Goal: Task Accomplishment & Management: Complete application form

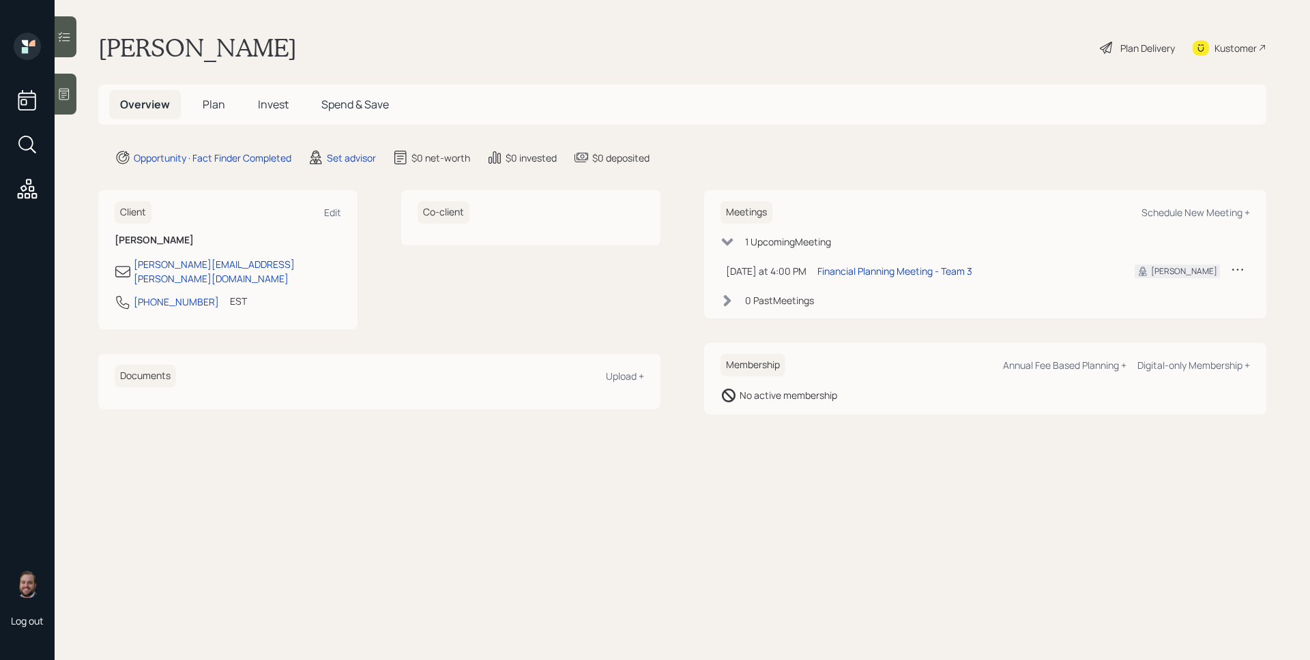
click at [208, 101] on span "Plan" at bounding box center [214, 104] width 23 height 15
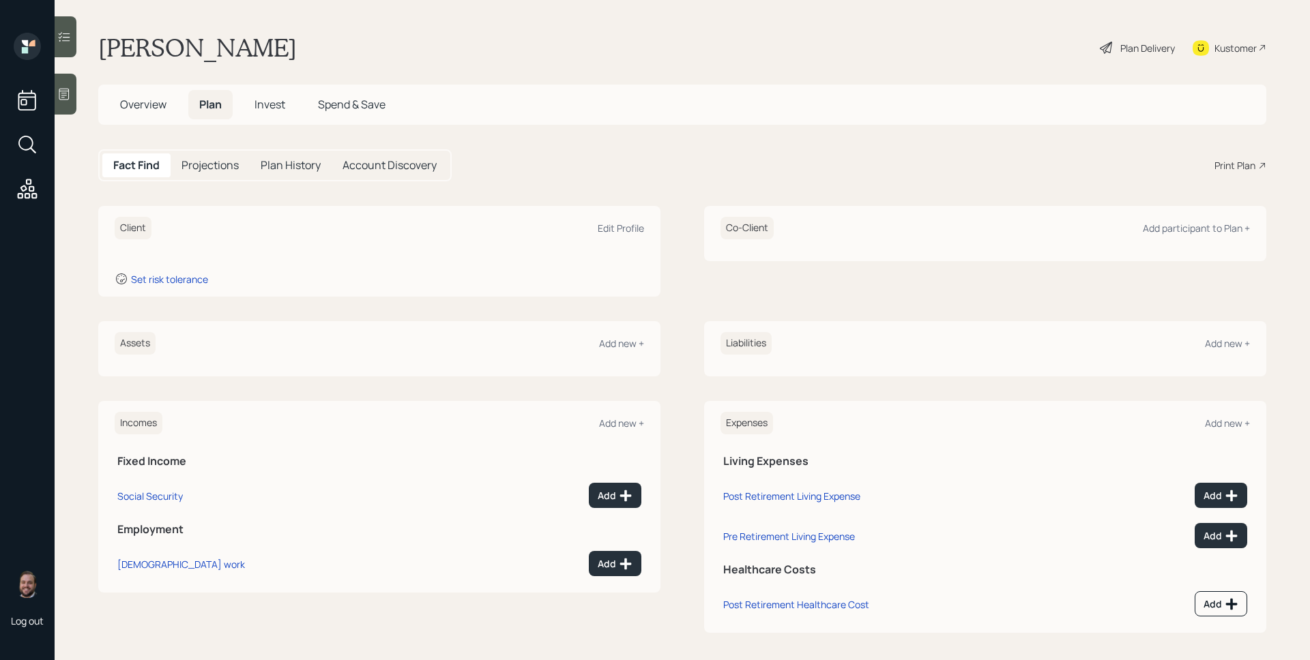
drag, startPoint x: 143, startPoint y: 103, endPoint x: 192, endPoint y: 110, distance: 49.0
click at [145, 103] on span "Overview" at bounding box center [143, 104] width 46 height 15
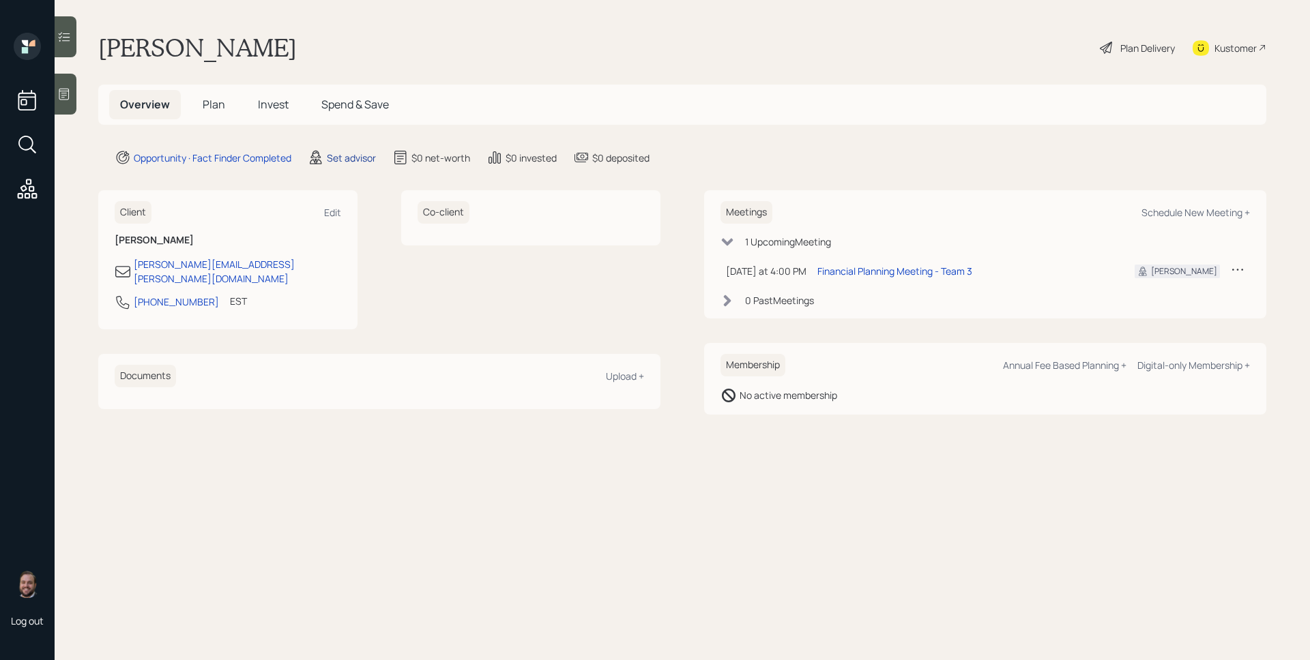
click at [331, 156] on div "Set advisor" at bounding box center [351, 158] width 49 height 14
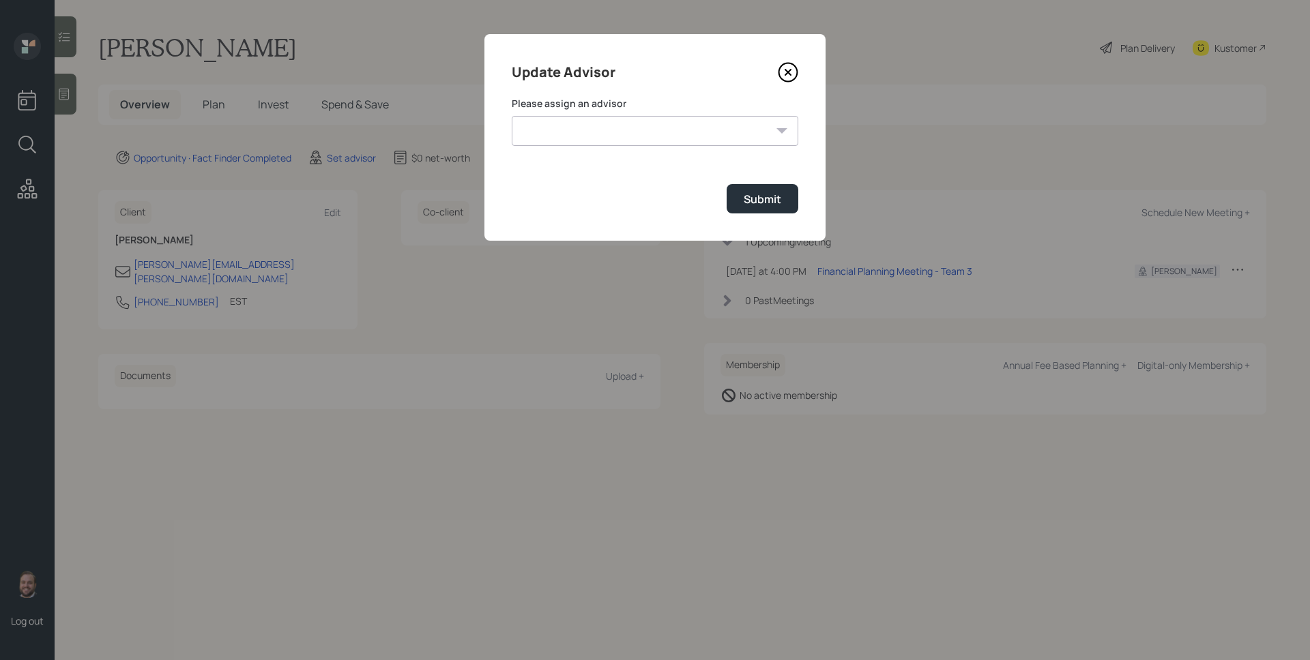
click at [632, 145] on select "[PERSON_NAME] [PERSON_NAME] [PERSON_NAME] End [PERSON_NAME] [PERSON_NAME] [PERS…" at bounding box center [655, 131] width 286 height 30
select select "d946c976-65aa-4529-ac9d-02c4f1114fc0"
click at [512, 116] on select "[PERSON_NAME] [PERSON_NAME] [PERSON_NAME] End [PERSON_NAME] [PERSON_NAME] [PERS…" at bounding box center [655, 131] width 286 height 30
click at [739, 196] on button "Submit" at bounding box center [762, 198] width 72 height 29
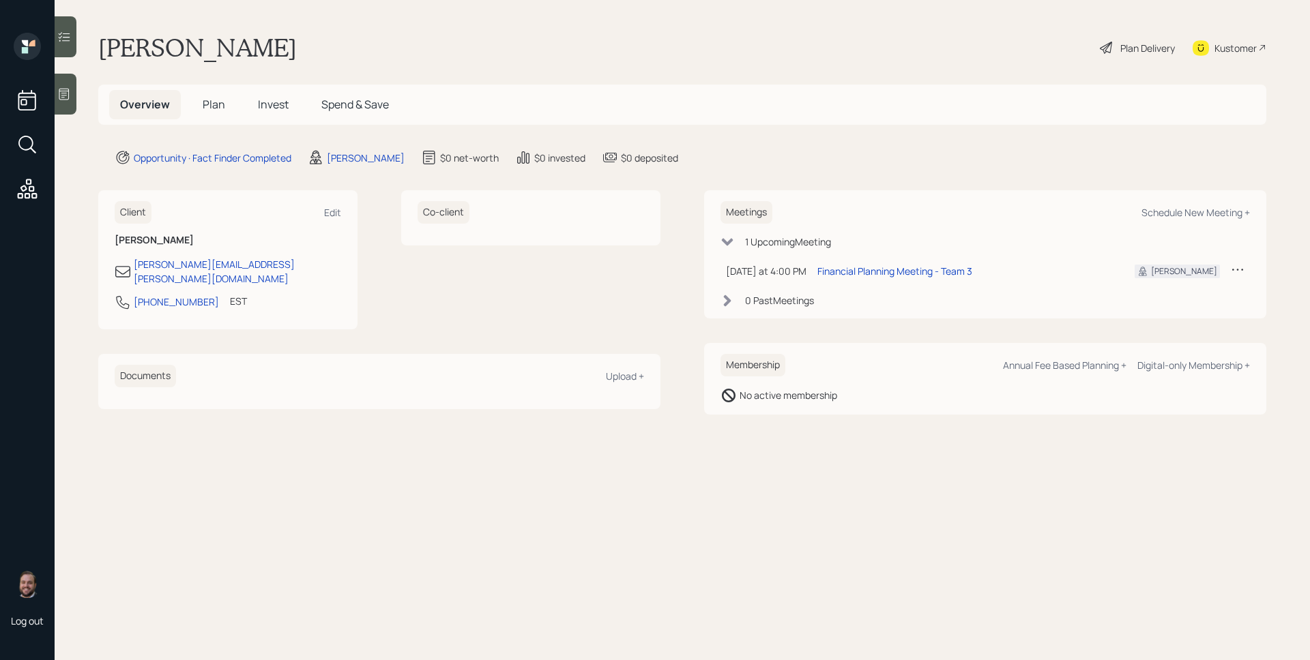
click at [64, 83] on div at bounding box center [66, 94] width 22 height 41
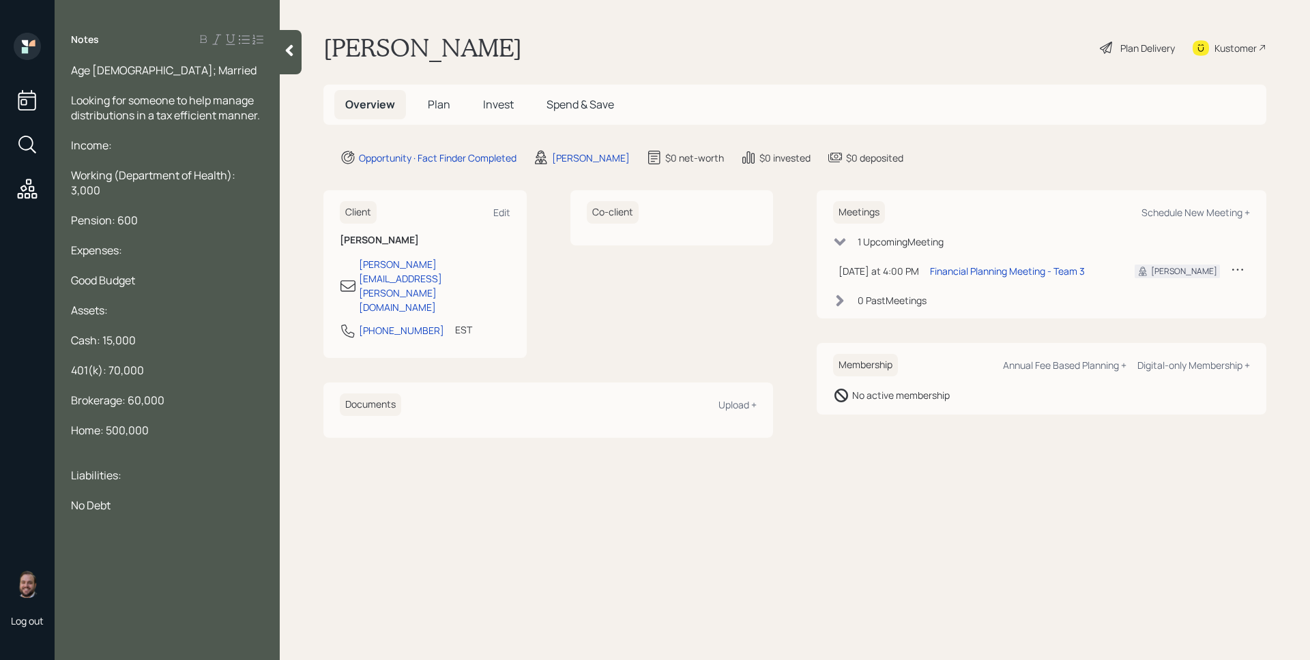
click at [444, 95] on h5 "Plan" at bounding box center [439, 104] width 44 height 29
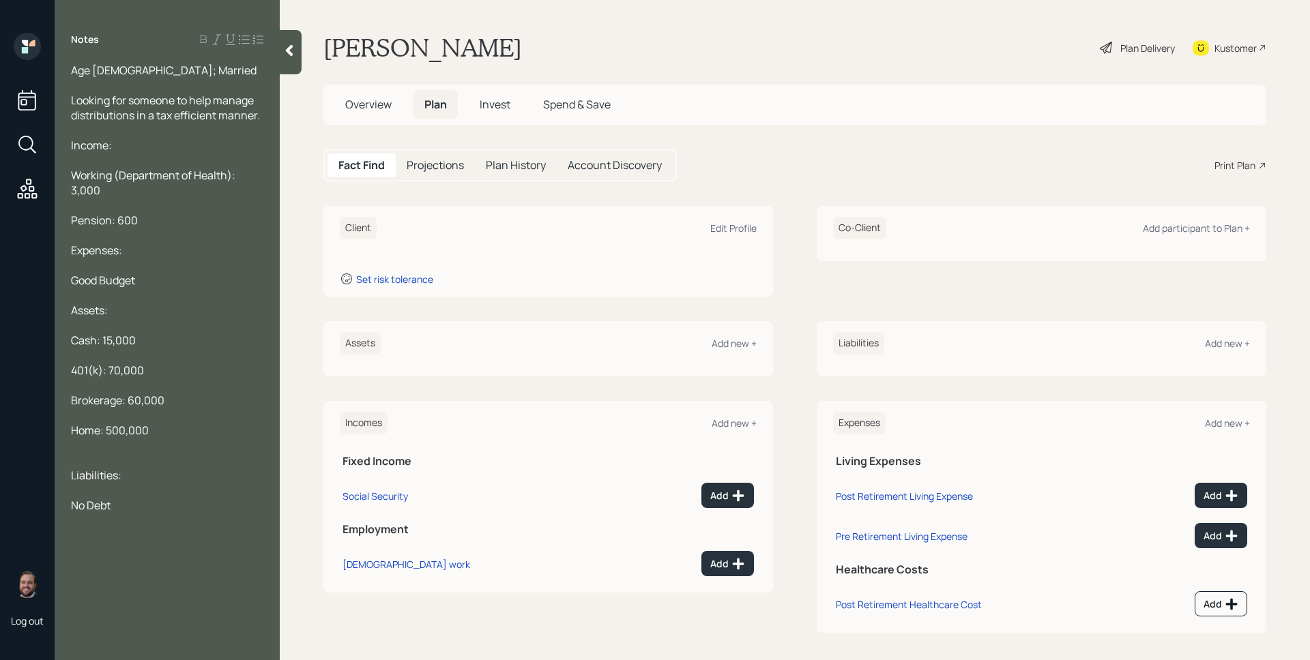
click at [734, 351] on div "Assets Add new +" at bounding box center [548, 343] width 417 height 23
click at [734, 349] on div "Add new +" at bounding box center [733, 343] width 45 height 13
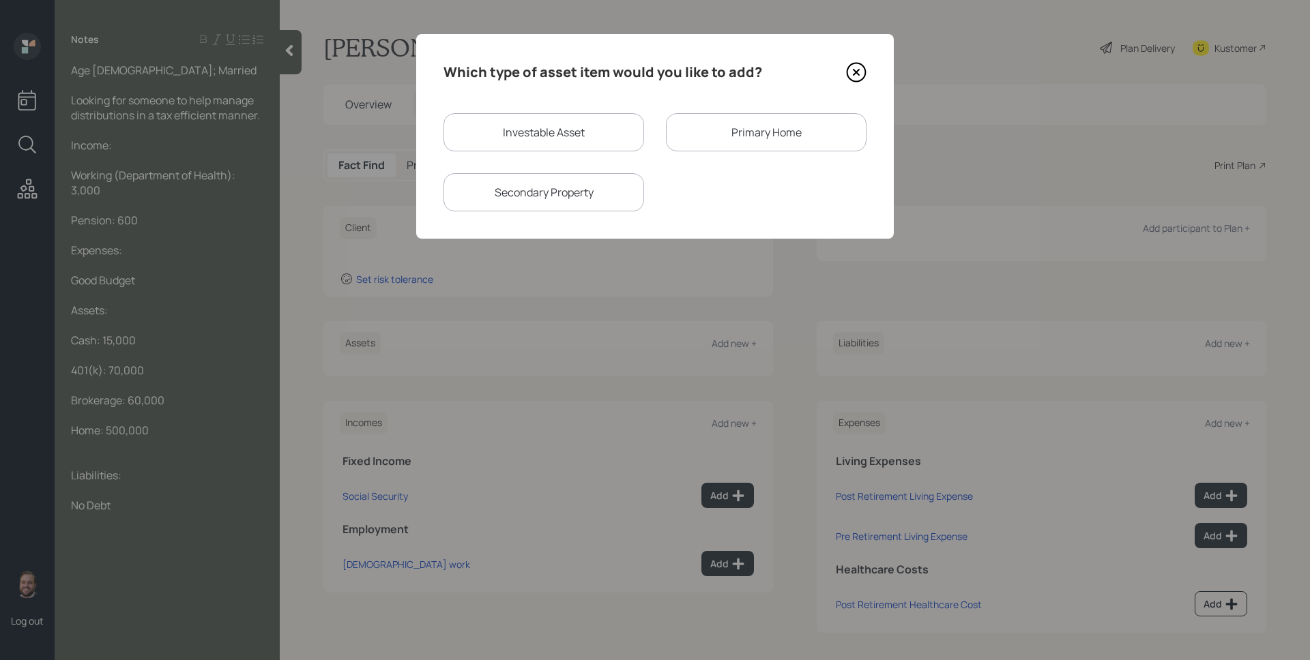
click at [602, 132] on div "Investable Asset" at bounding box center [543, 132] width 201 height 38
select select "taxable"
select select "balanced"
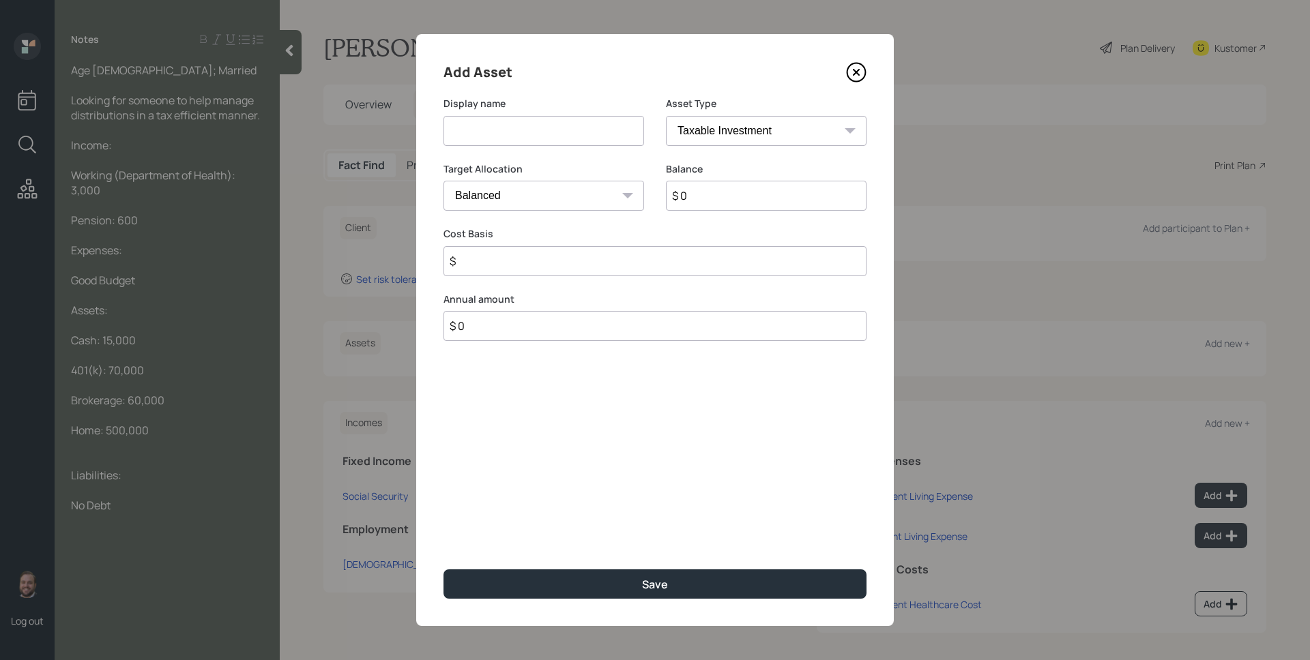
click at [562, 141] on input at bounding box center [543, 131] width 201 height 30
type input "Cash"
click at [719, 141] on select "SEP [PERSON_NAME] IRA 401(k) [PERSON_NAME] 401(k) 403(b) [PERSON_NAME] 403(b) 4…" at bounding box center [766, 131] width 201 height 30
select select "cash"
click at [666, 116] on select "SEP [PERSON_NAME] IRA 401(k) [PERSON_NAME] 401(k) 403(b) [PERSON_NAME] 403(b) 4…" at bounding box center [766, 131] width 201 height 30
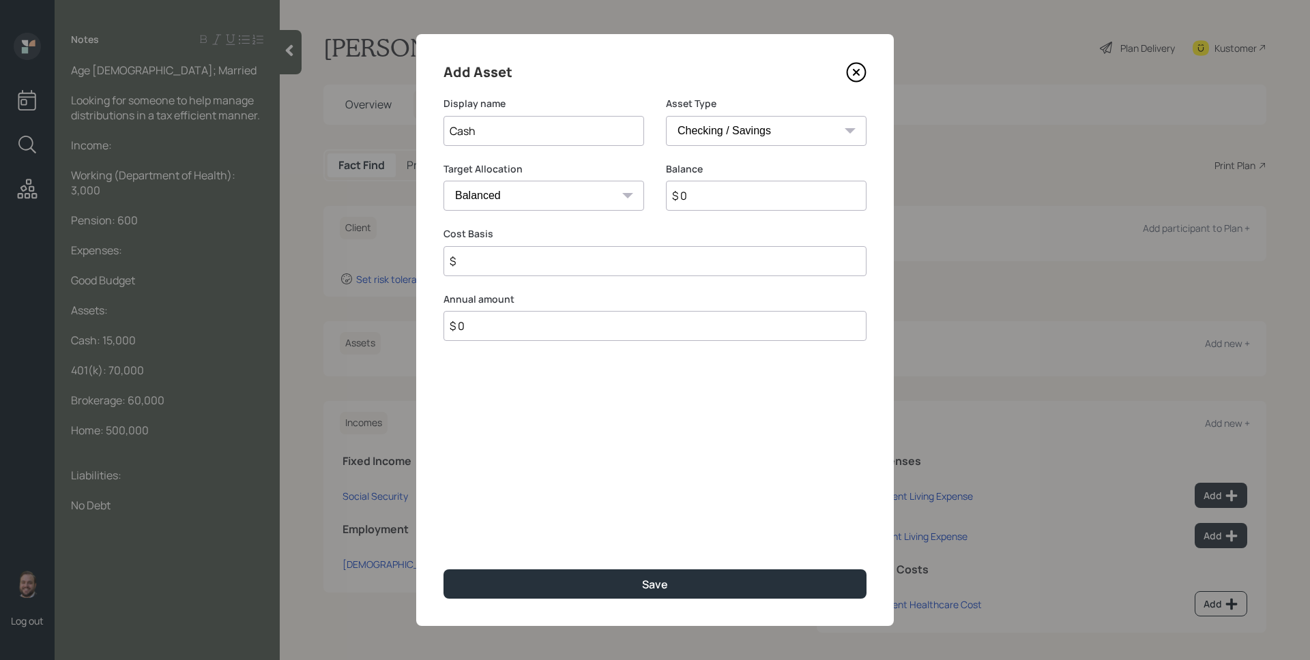
type input "$"
type input "$ 1"
type input "$ 15"
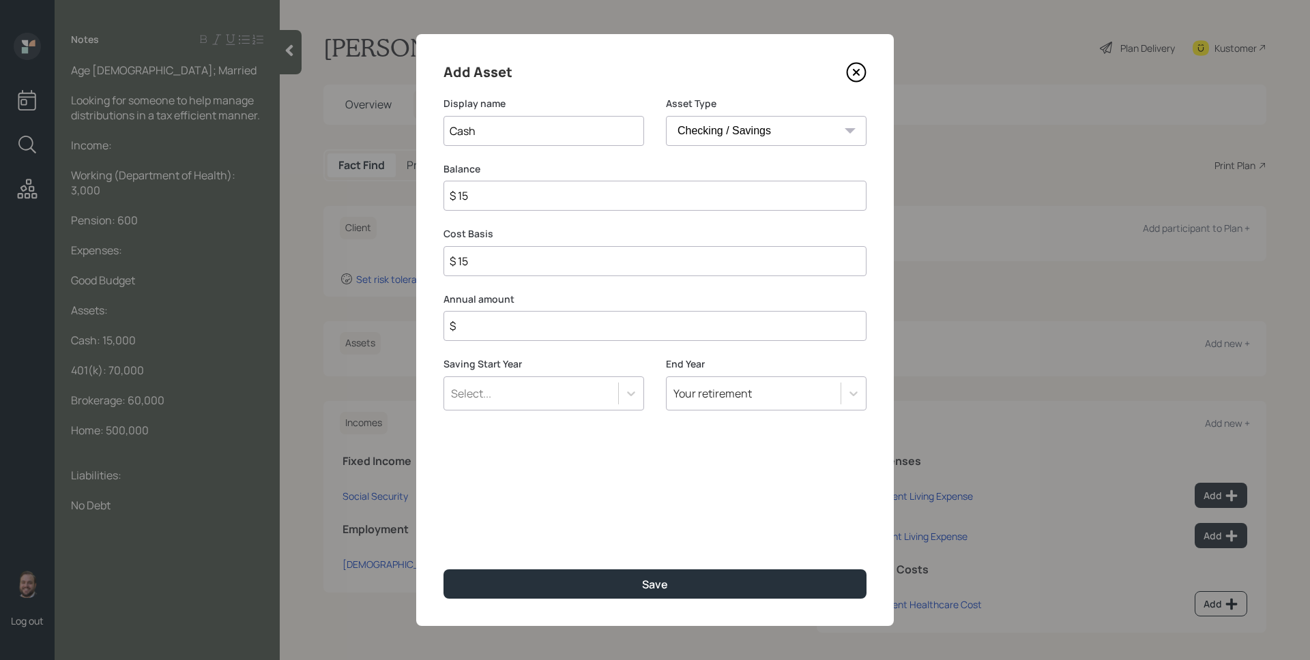
type input "$ 150"
type input "$ 1,500"
type input "$ 15,000"
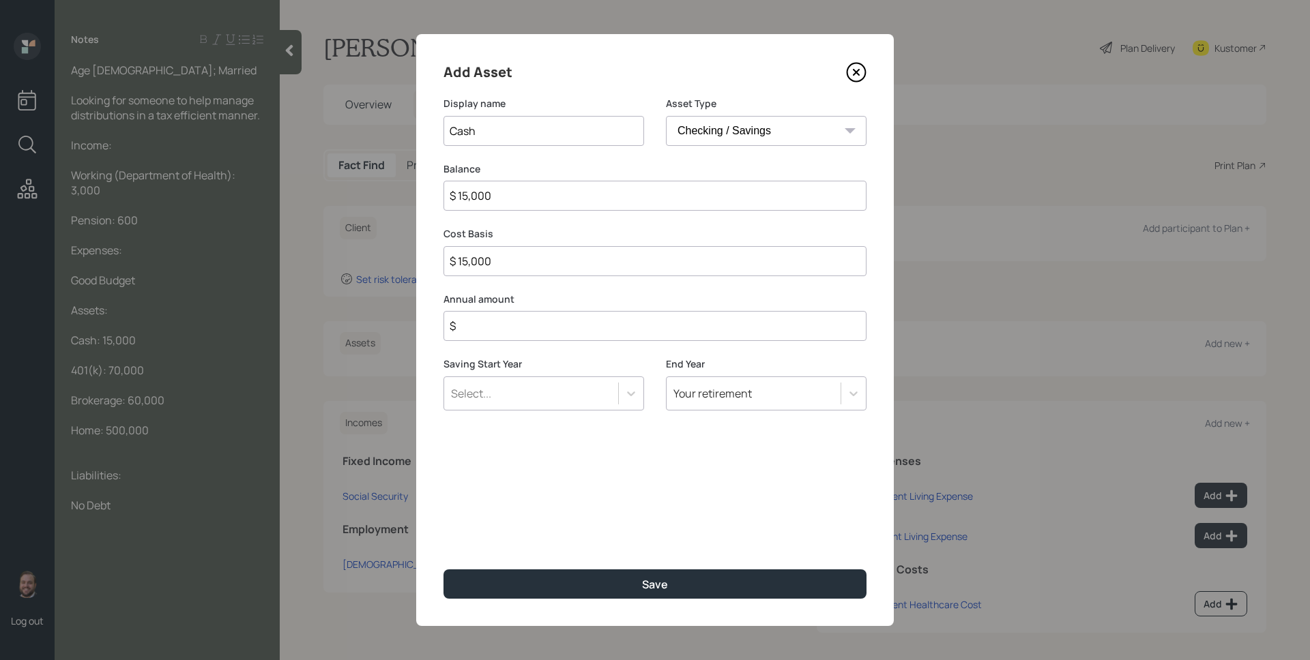
type input "$ 15,000"
click at [514, 289] on div "Add Asset Display name Cash Asset Type SEP [PERSON_NAME] IRA 401(k) [PERSON_NAM…" at bounding box center [654, 330] width 477 height 592
click at [515, 262] on input "$ 0" at bounding box center [654, 261] width 423 height 30
type input "$ 15,000"
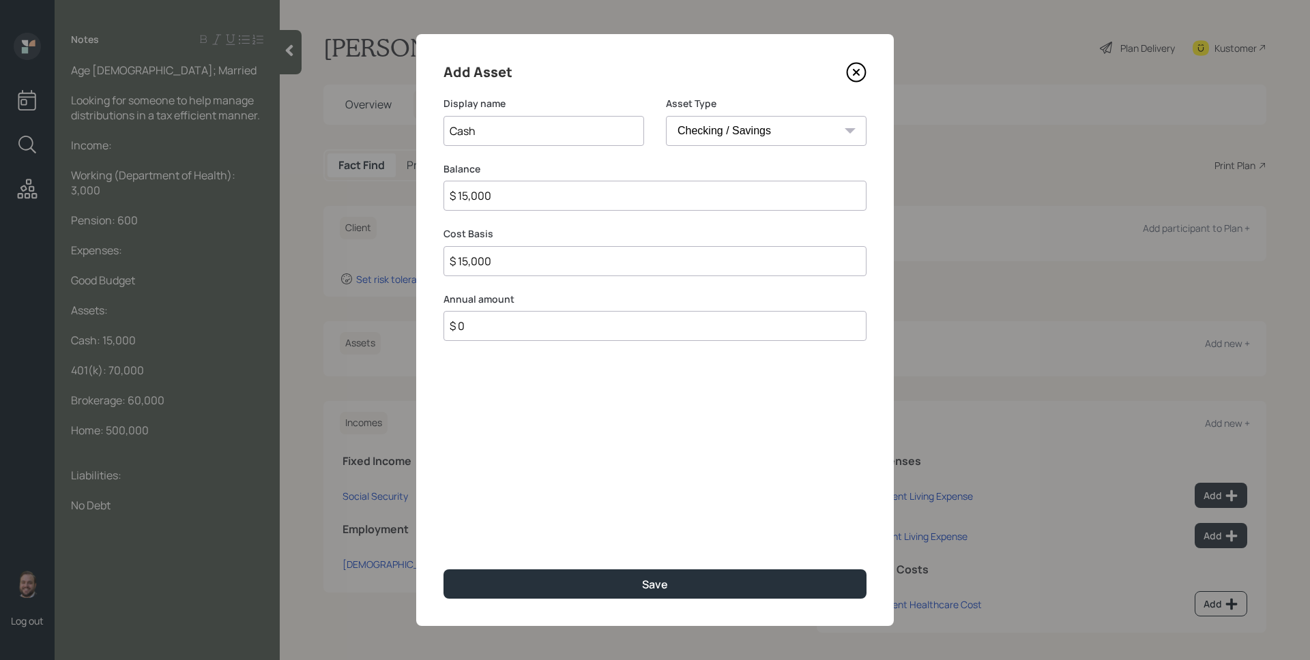
type input "$ 0"
click at [443, 570] on button "Save" at bounding box center [654, 584] width 423 height 29
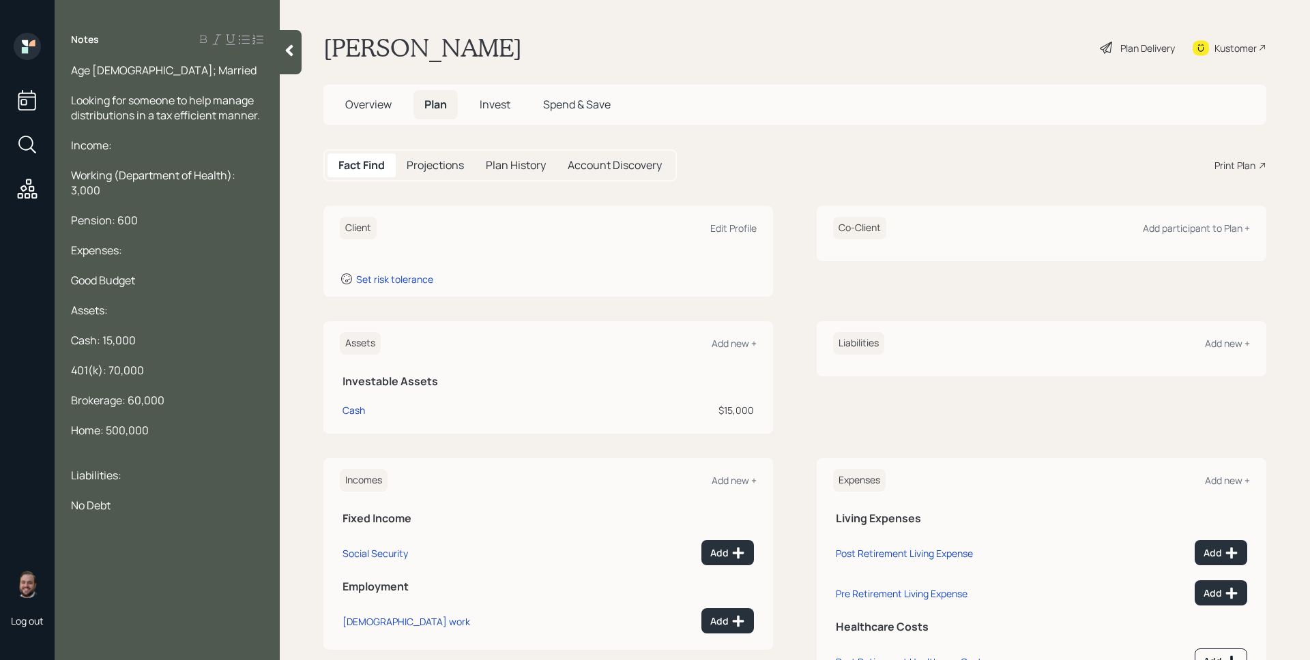
click at [741, 350] on div "Assets Add new +" at bounding box center [548, 343] width 417 height 23
click at [740, 345] on div "Add new +" at bounding box center [733, 343] width 45 height 13
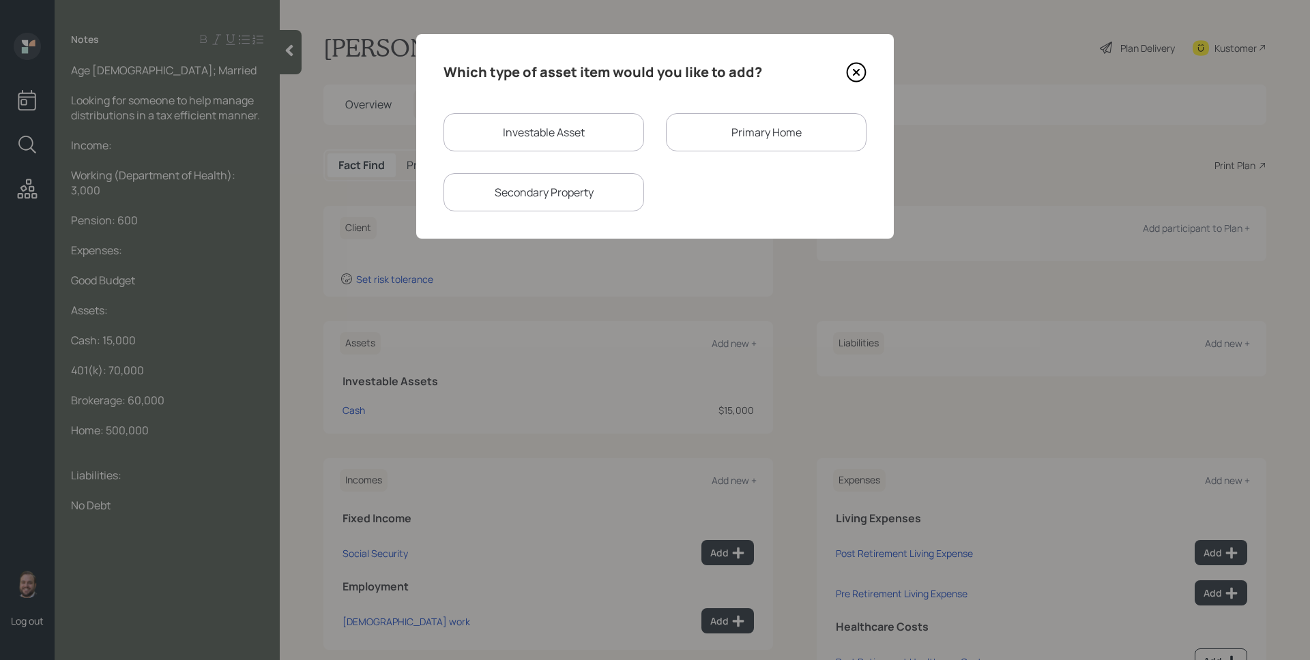
click at [582, 119] on div "Investable Asset" at bounding box center [543, 132] width 201 height 38
select select "taxable"
select select "balanced"
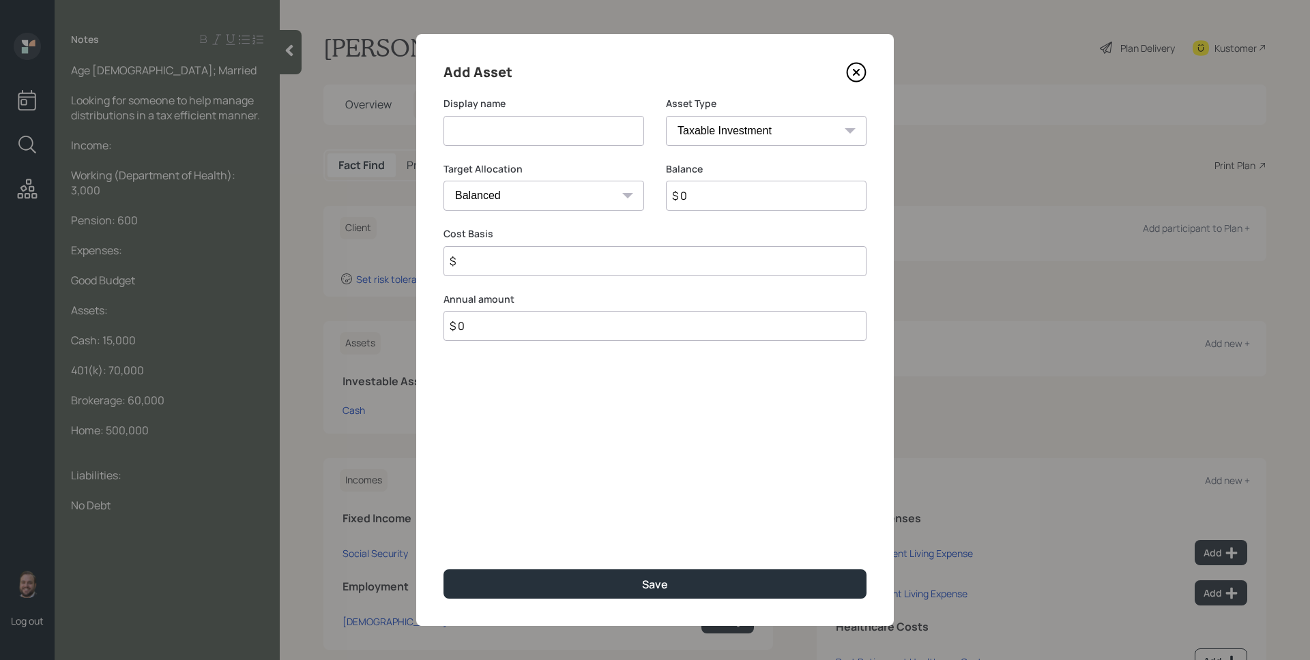
click at [582, 119] on input at bounding box center [543, 131] width 201 height 30
type input "401k"
click at [771, 130] on select "SEP [PERSON_NAME] IRA 401(k) [PERSON_NAME] 401(k) 403(b) [PERSON_NAME] 403(b) 4…" at bounding box center [766, 131] width 201 height 30
select select "ira"
click at [666, 116] on select "SEP [PERSON_NAME] IRA 401(k) [PERSON_NAME] 401(k) 403(b) [PERSON_NAME] 403(b) 4…" at bounding box center [766, 131] width 201 height 30
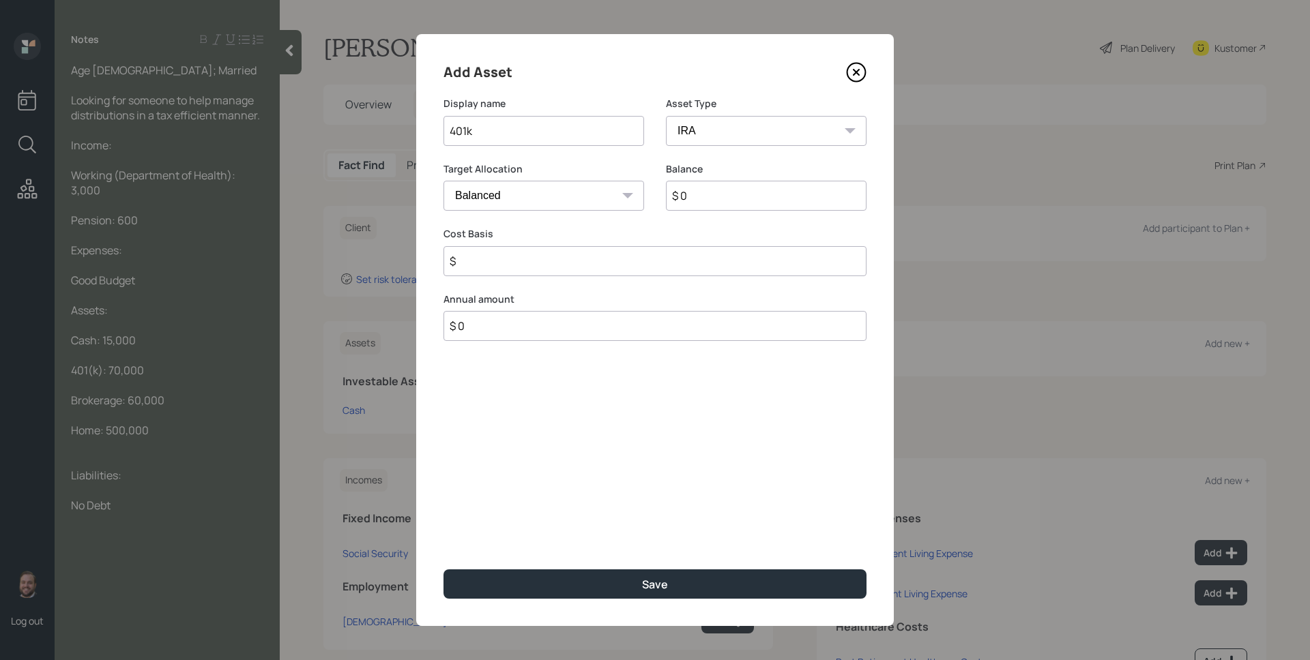
type input "$"
click at [720, 202] on input "$ 0" at bounding box center [766, 196] width 201 height 30
type input "$ 70,000"
type input "$ 0"
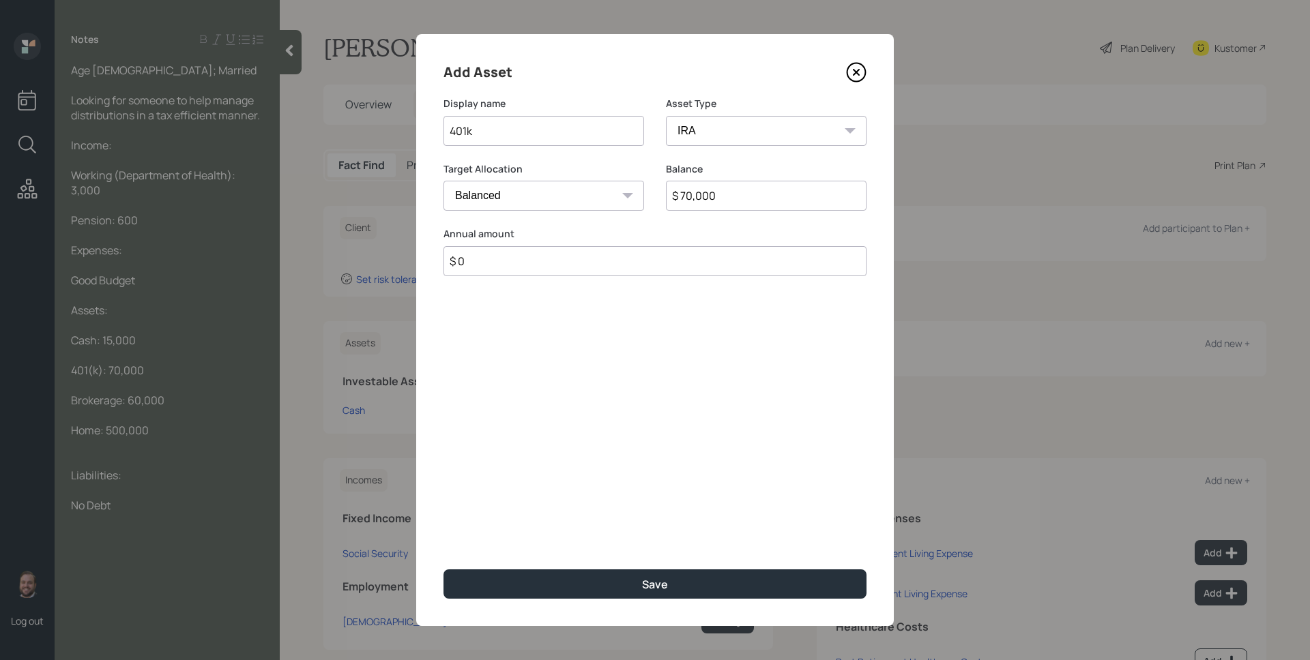
click at [443, 570] on button "Save" at bounding box center [654, 584] width 423 height 29
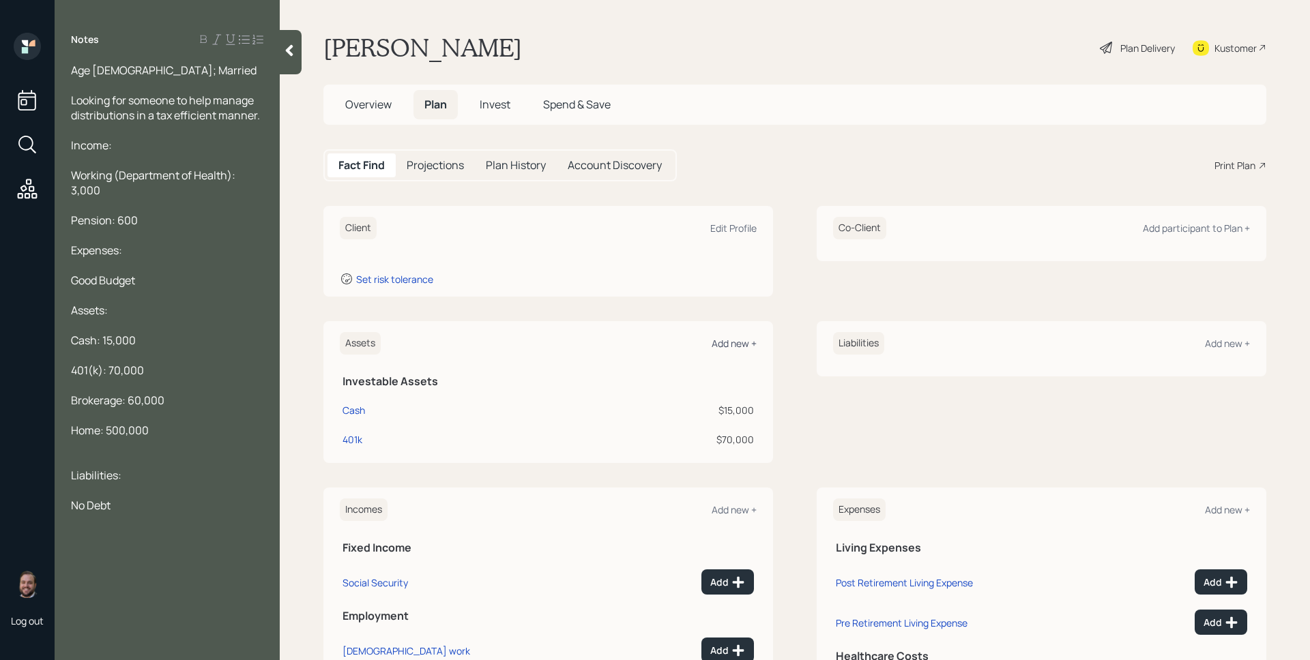
click at [743, 345] on div "Add new +" at bounding box center [733, 343] width 45 height 13
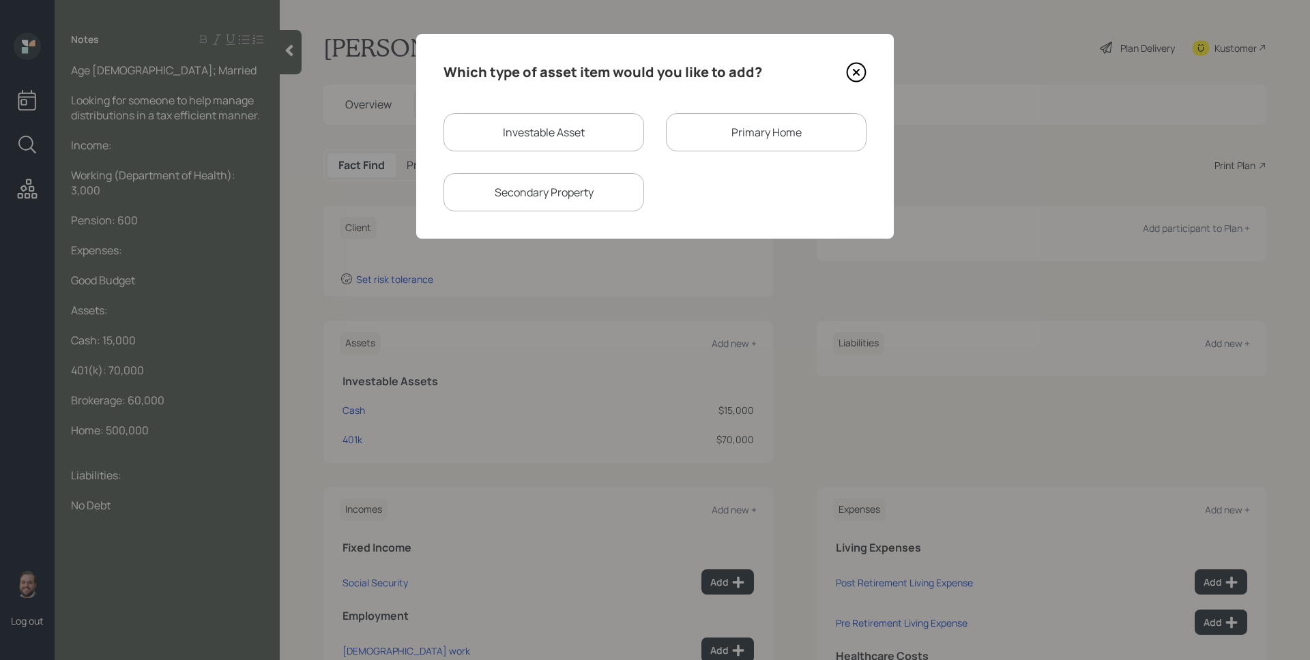
click at [582, 117] on div "Investable Asset" at bounding box center [543, 132] width 201 height 38
select select "taxable"
select select "balanced"
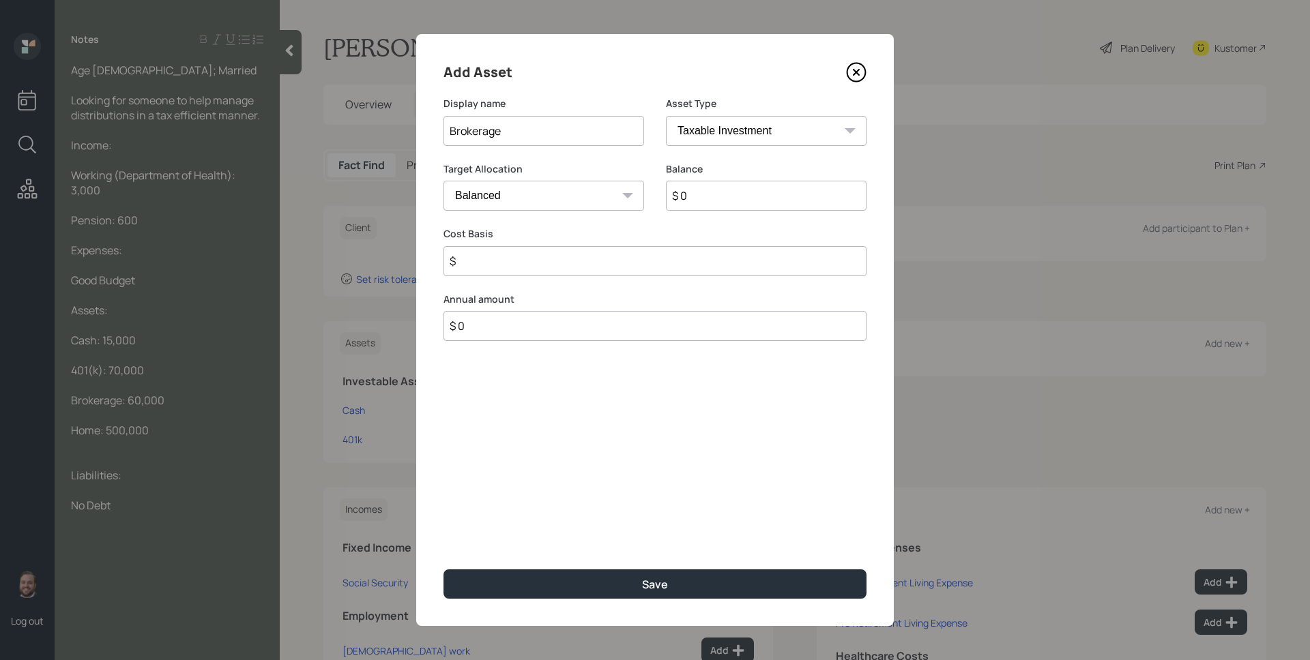
type input "Brokerage"
click at [707, 204] on input "$ 0" at bounding box center [766, 196] width 201 height 30
type input "$ 60,000"
type input "$ 0"
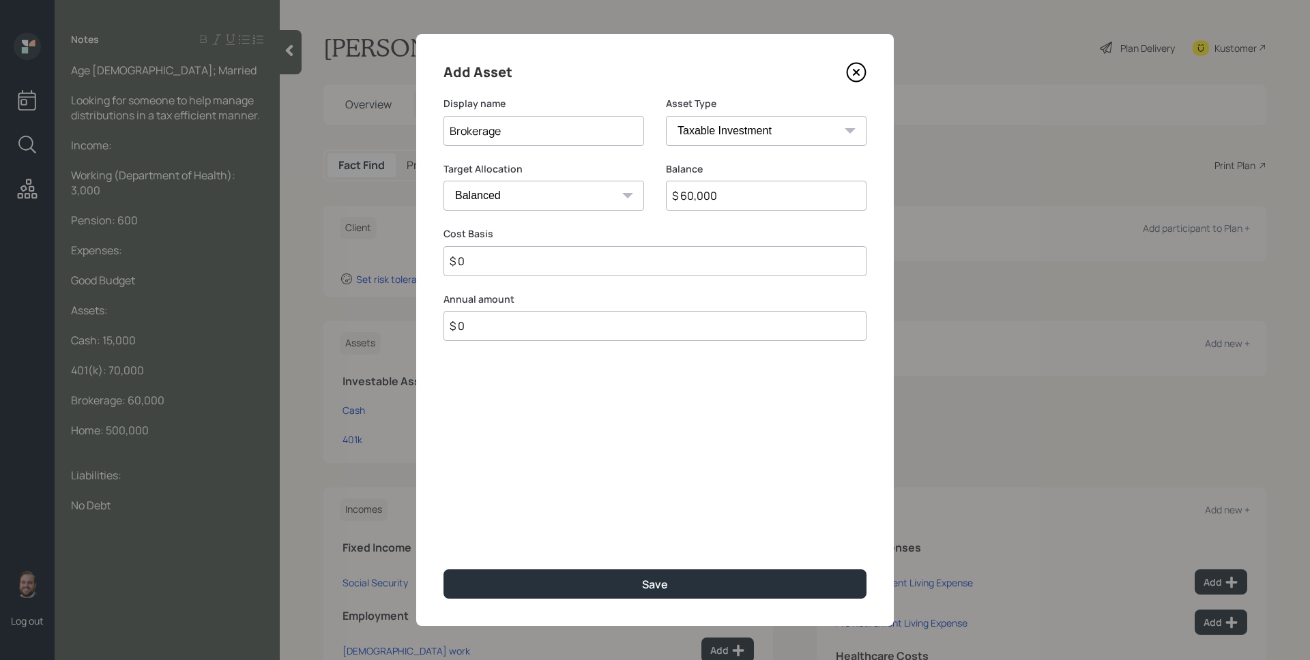
click at [443, 570] on button "Save" at bounding box center [654, 584] width 423 height 29
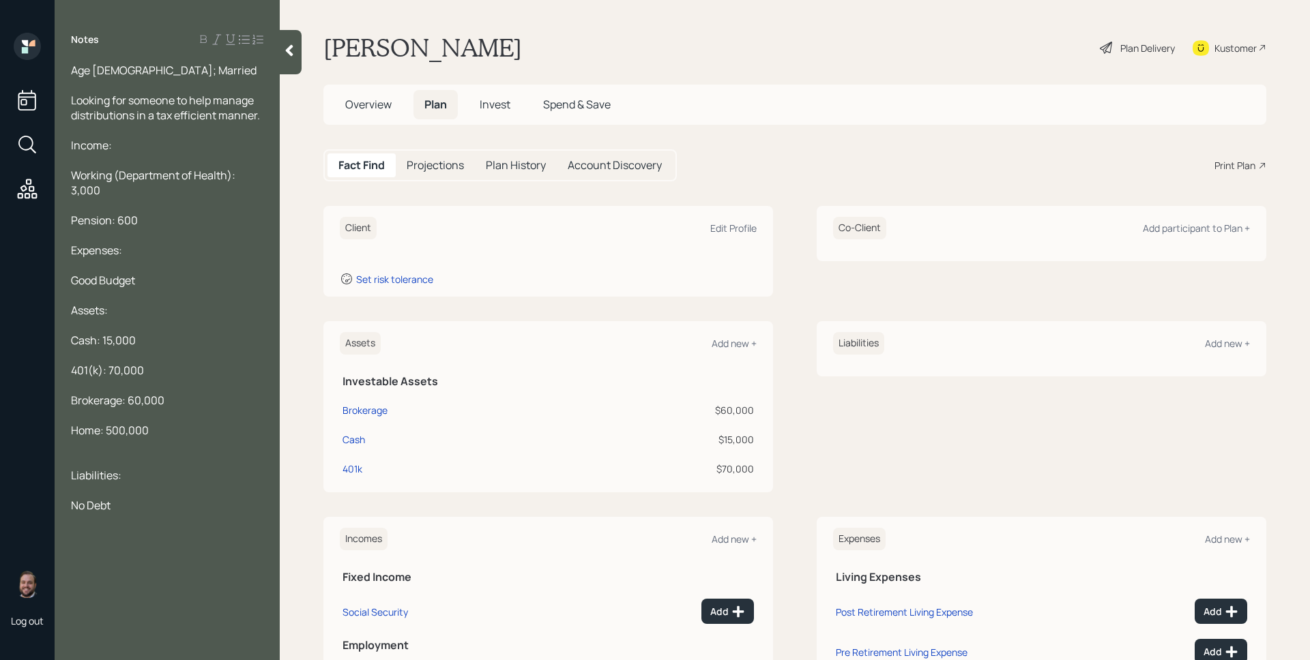
click at [730, 353] on div "Assets Add new +" at bounding box center [548, 343] width 417 height 23
click at [732, 346] on div "Add new +" at bounding box center [733, 343] width 45 height 13
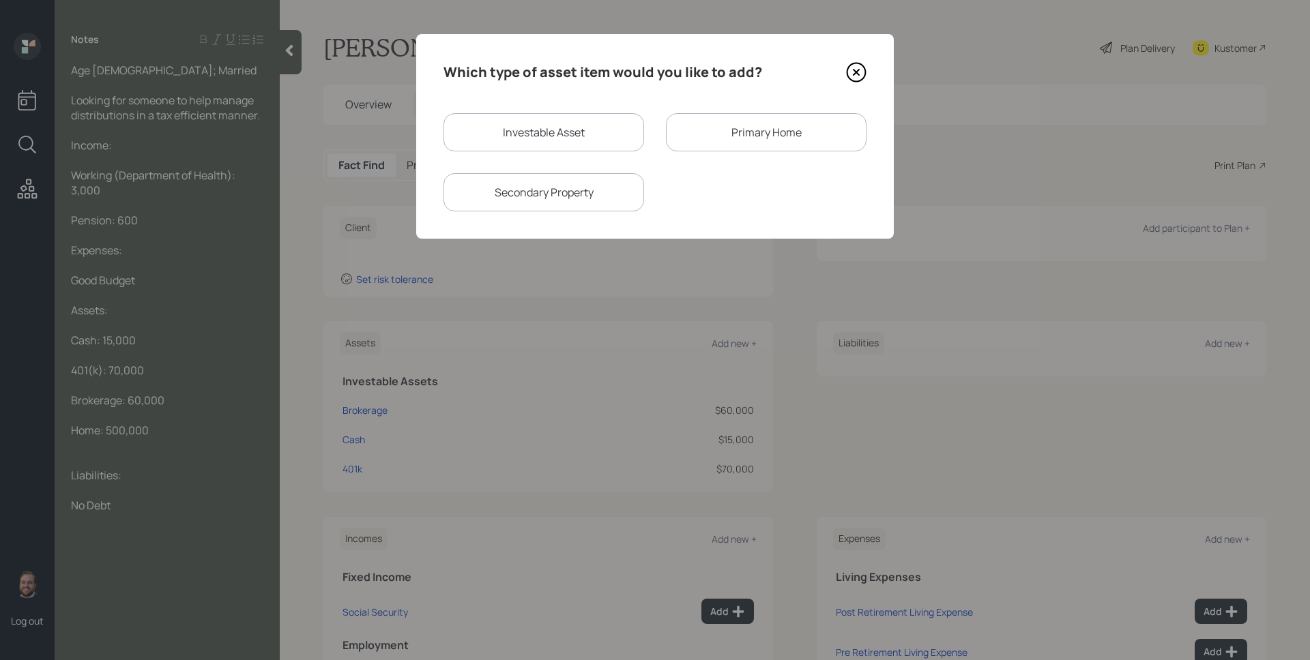
click at [747, 148] on div "Primary Home" at bounding box center [766, 132] width 201 height 38
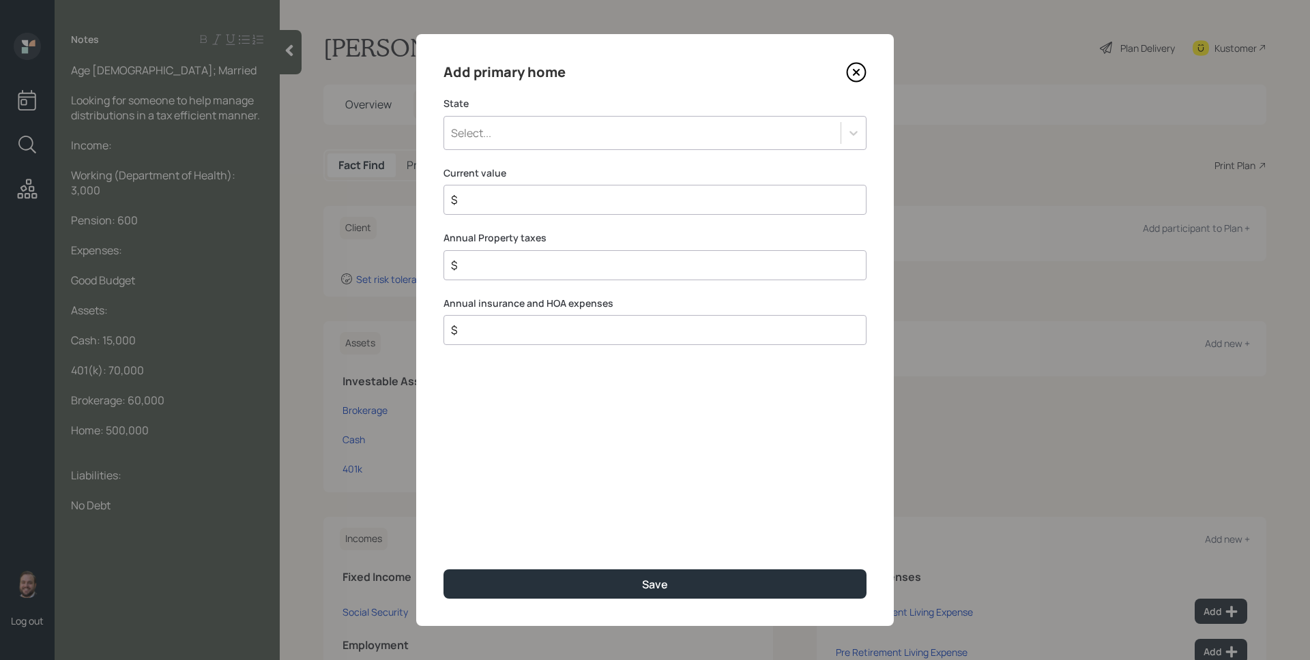
click at [565, 135] on div "Select..." at bounding box center [642, 132] width 396 height 23
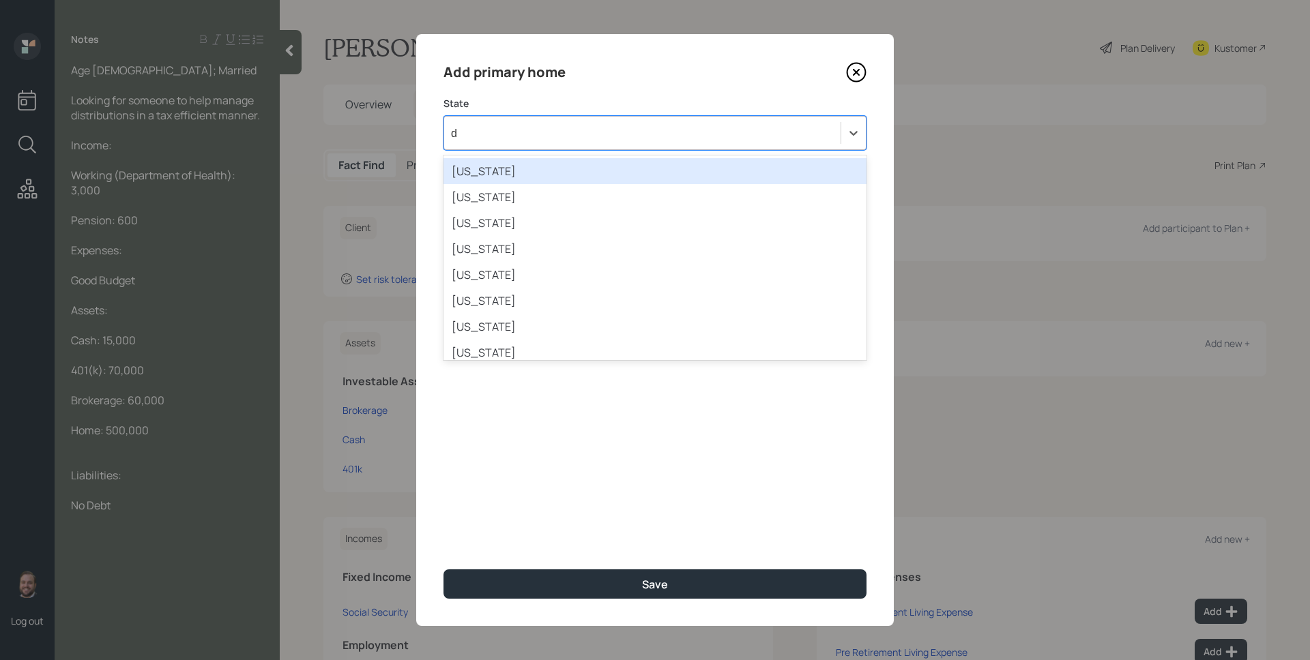
type input "dc"
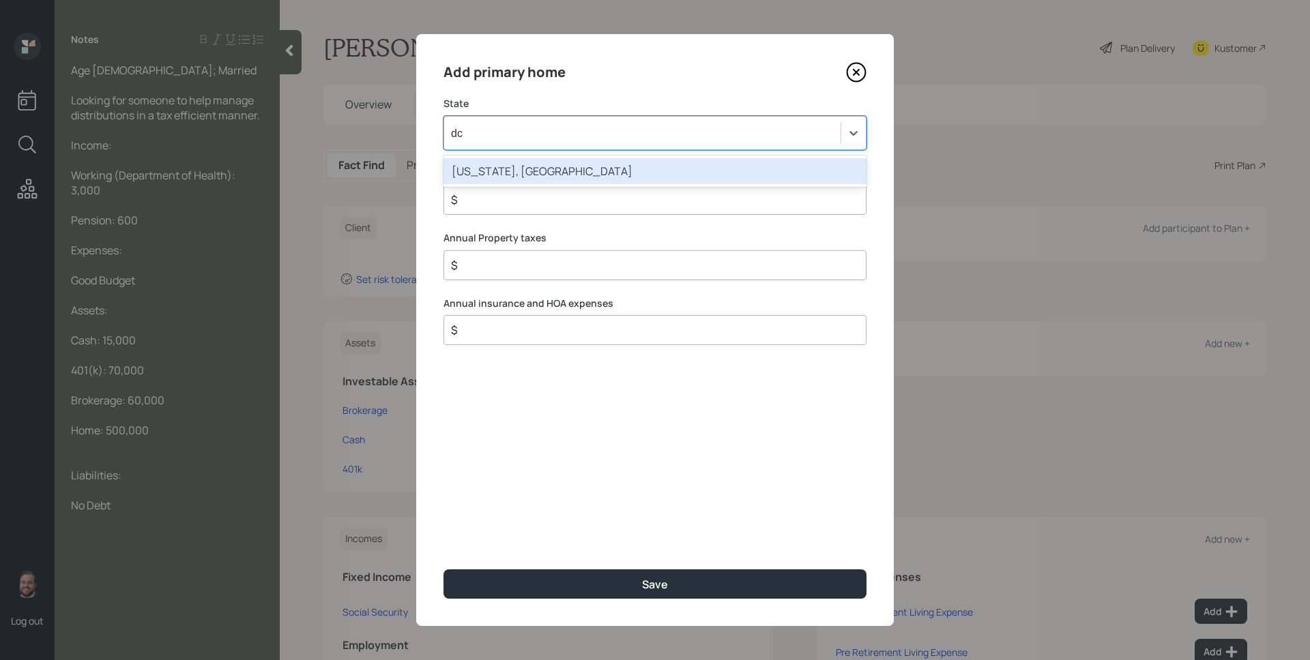
click at [577, 172] on div "[US_STATE], [GEOGRAPHIC_DATA]" at bounding box center [654, 171] width 423 height 26
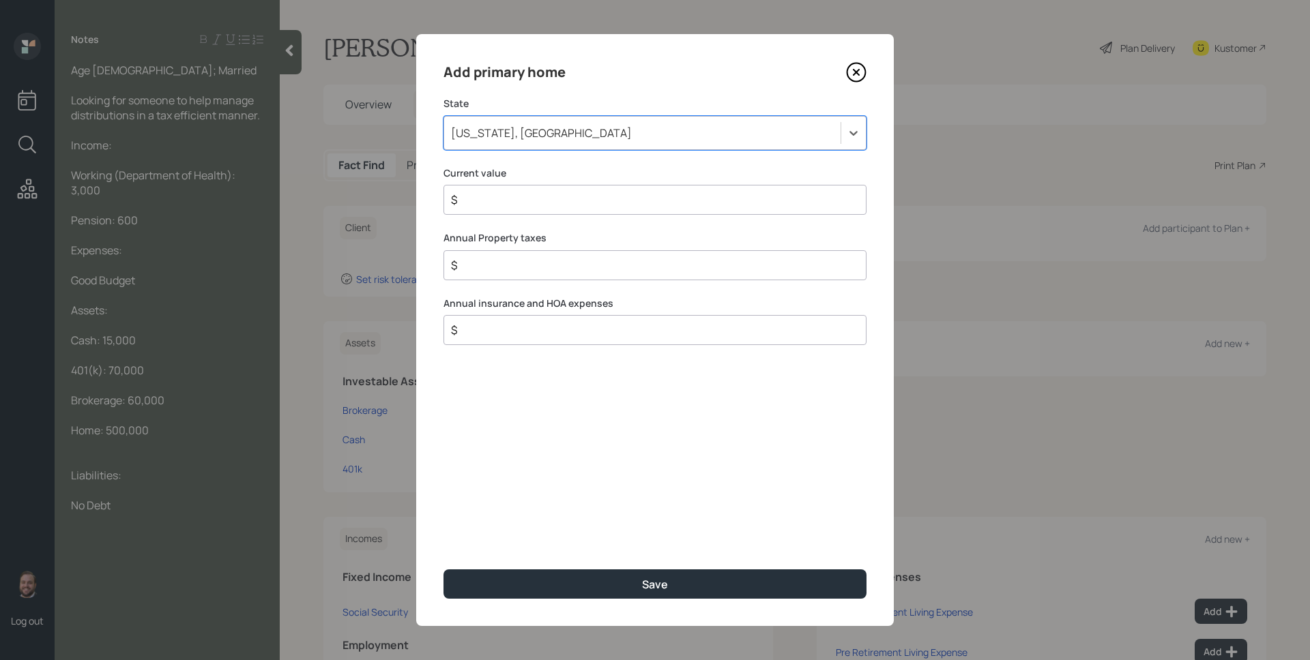
click at [556, 202] on input "$" at bounding box center [649, 200] width 400 height 16
type input "$ 500,000"
click at [443, 570] on button "Save" at bounding box center [654, 584] width 423 height 29
